Goal: Use online tool/utility: Utilize a website feature to perform a specific function

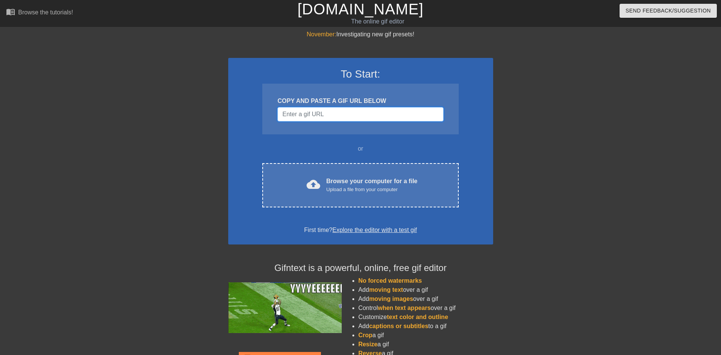
click at [316, 116] on input "Username" at bounding box center [361, 114] width 166 height 14
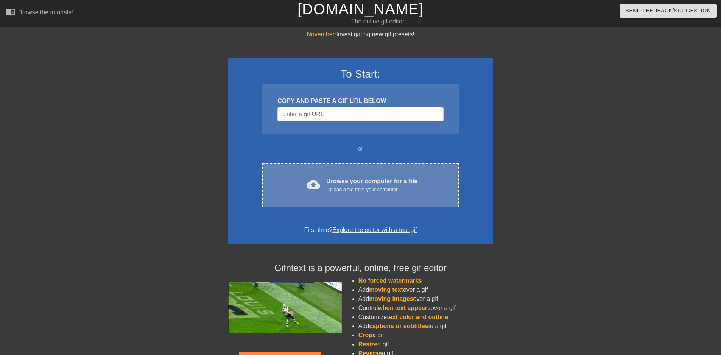
click at [338, 186] on div "Upload a file from your computer" at bounding box center [371, 190] width 91 height 8
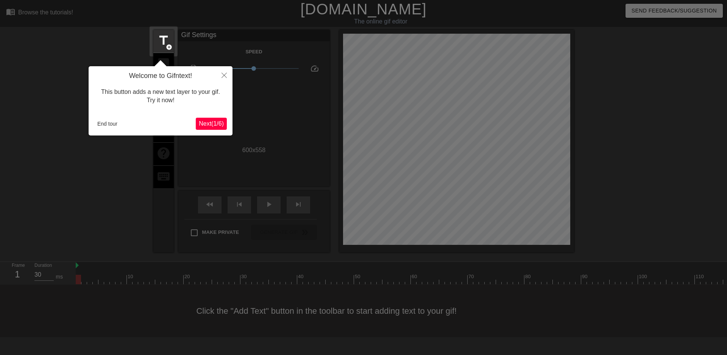
click at [212, 125] on span "Next ( 1 / 6 )" at bounding box center [211, 123] width 25 height 6
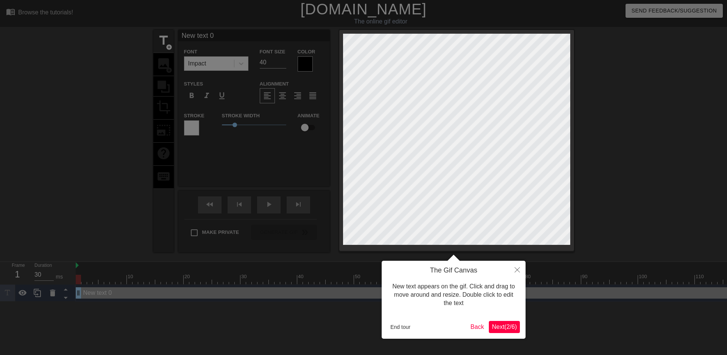
click at [502, 324] on span "Next ( 2 / 6 )" at bounding box center [504, 327] width 25 height 6
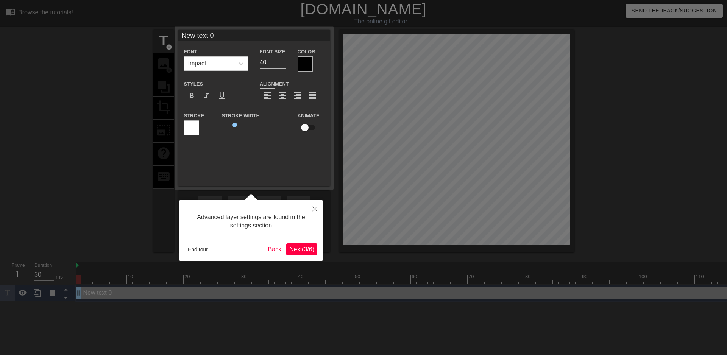
click at [308, 248] on span "Next ( 3 / 6 )" at bounding box center [301, 249] width 25 height 6
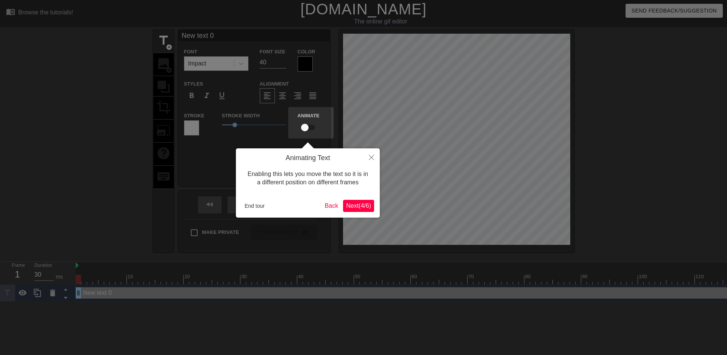
click at [358, 208] on span "Next ( 4 / 6 )" at bounding box center [358, 206] width 25 height 6
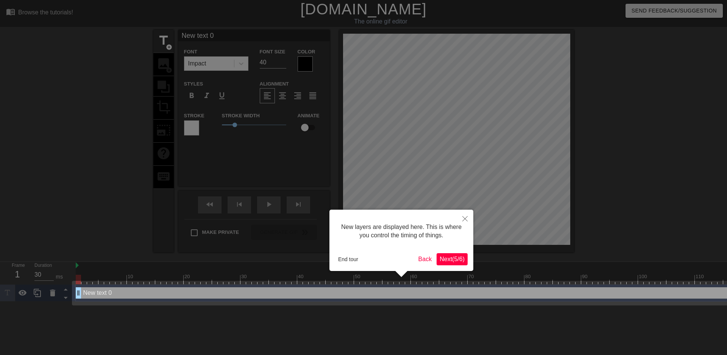
click at [453, 258] on span "Next ( 5 / 6 )" at bounding box center [452, 259] width 25 height 6
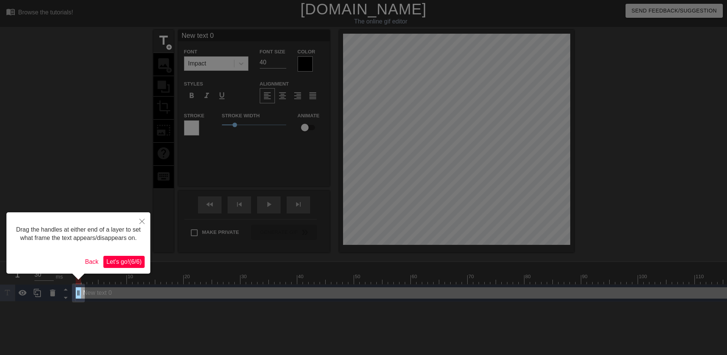
click at [131, 267] on button "Let's go! ( 6 / 6 )" at bounding box center [123, 262] width 41 height 12
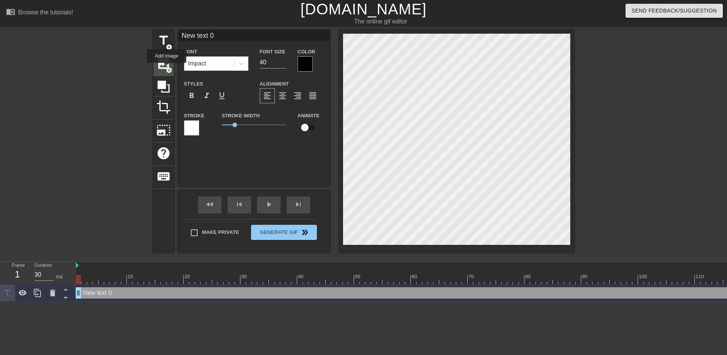
click at [167, 68] on span "add_circle" at bounding box center [169, 70] width 6 height 6
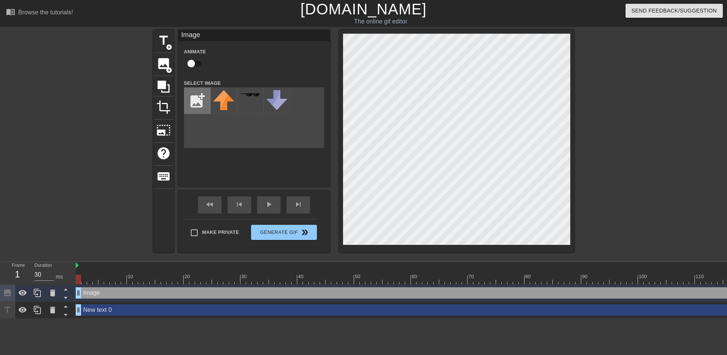
click at [201, 98] on input "file" at bounding box center [197, 101] width 26 height 26
type input "C:\fakepath\[PERSON_NAME].JPG"
click at [359, 132] on div "title add_circle image add_circle crop photo_size_select_large help keyboard Im…" at bounding box center [363, 141] width 421 height 223
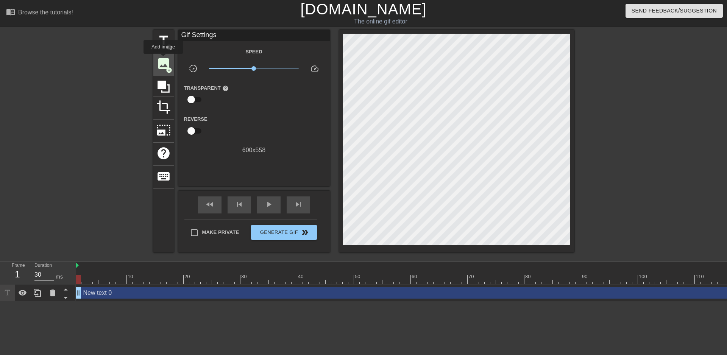
click at [166, 67] on span "add_circle" at bounding box center [169, 70] width 6 height 6
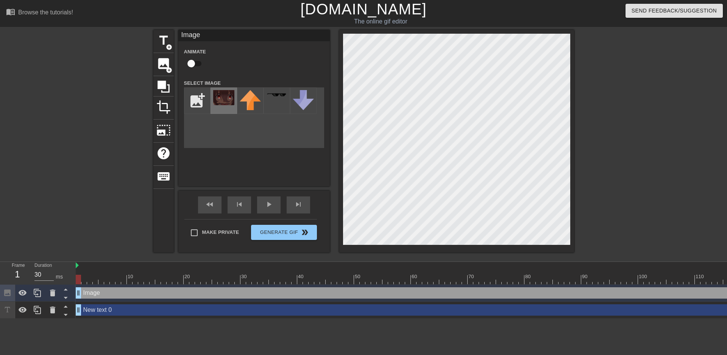
click at [221, 101] on img at bounding box center [223, 97] width 21 height 15
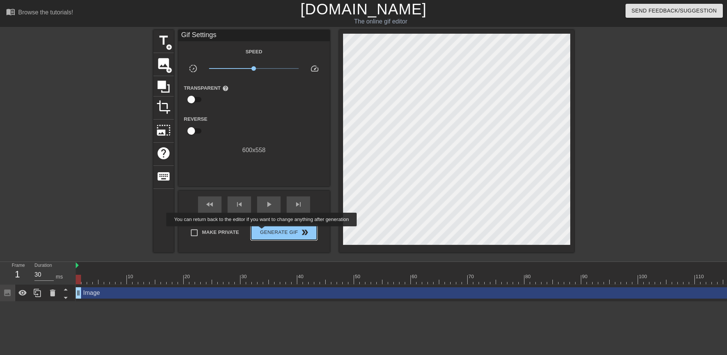
click at [262, 231] on span "Generate Gif double_arrow" at bounding box center [283, 232] width 59 height 9
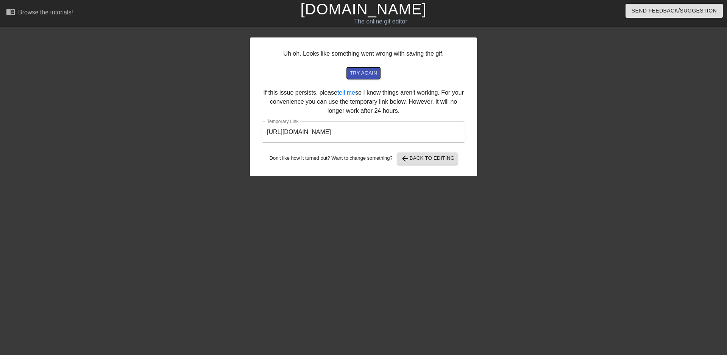
click at [367, 74] on span "try again" at bounding box center [363, 73] width 27 height 9
